Goal: Check status: Check status

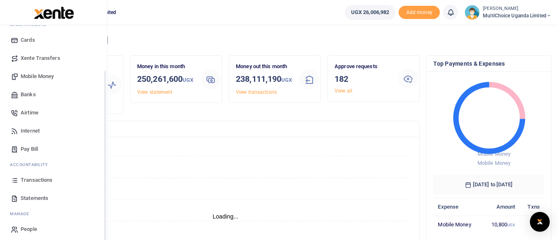
scroll to position [54, 0]
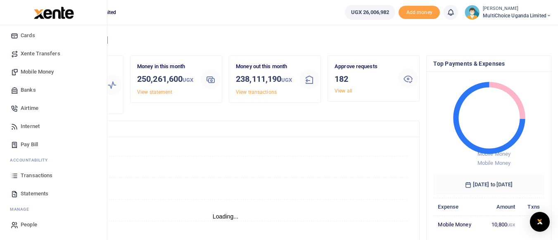
click at [39, 175] on span "Transactions" at bounding box center [37, 175] width 32 height 8
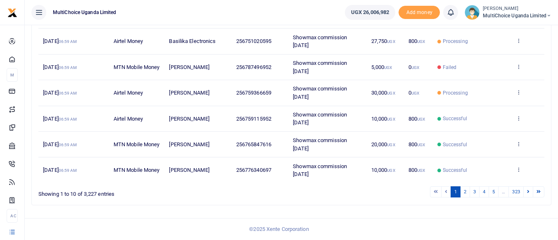
scroll to position [228, 0]
click at [466, 192] on link "2" at bounding box center [465, 191] width 10 height 11
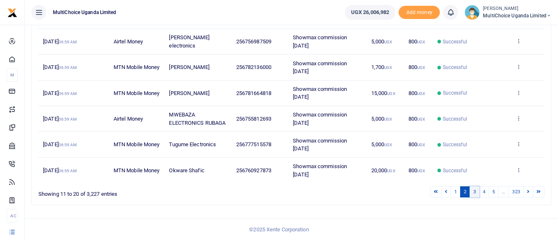
click at [473, 190] on link "3" at bounding box center [474, 191] width 10 height 11
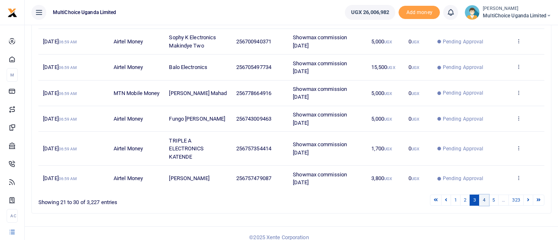
click at [484, 200] on link "4" at bounding box center [484, 199] width 10 height 11
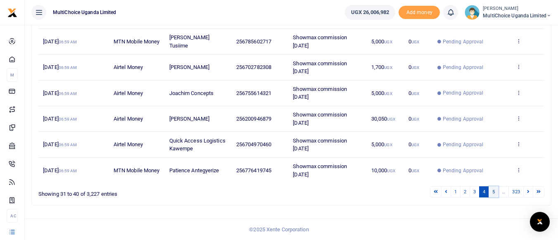
click at [492, 189] on link "5" at bounding box center [493, 191] width 10 height 11
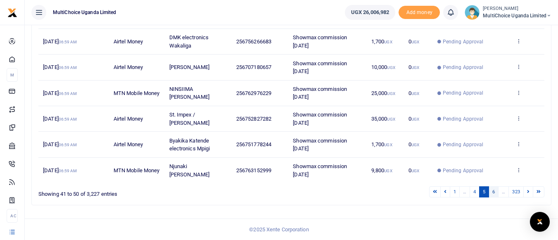
click at [492, 193] on link "6" at bounding box center [493, 191] width 10 height 11
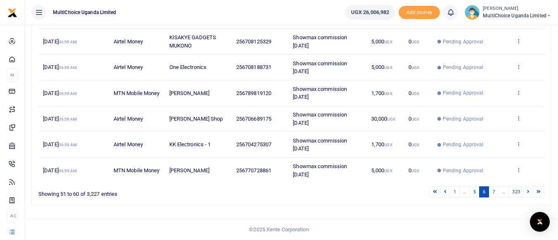
click at [492, 193] on link "7" at bounding box center [493, 191] width 10 height 11
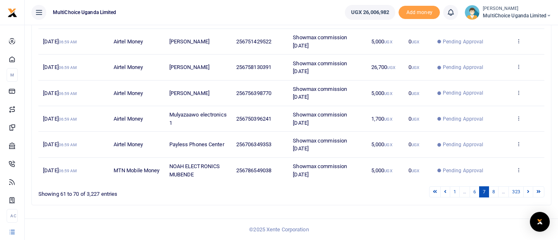
click at [492, 193] on link "8" at bounding box center [493, 191] width 10 height 11
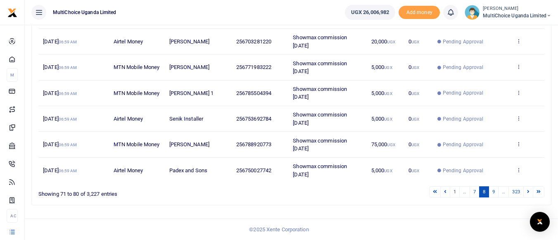
click at [492, 193] on link "9" at bounding box center [493, 191] width 10 height 11
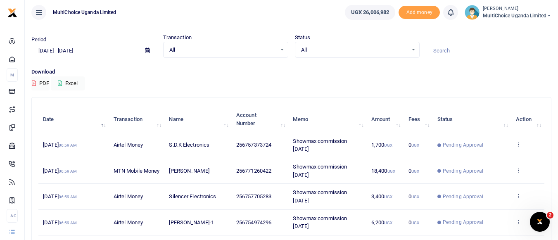
scroll to position [0, 0]
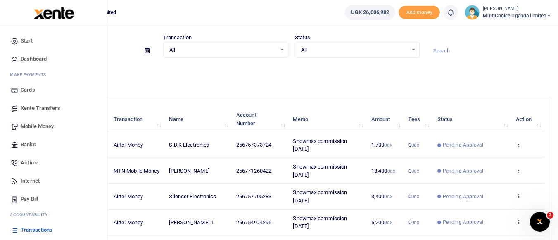
click at [40, 125] on span "Mobile Money" at bounding box center [37, 126] width 33 height 8
